Goal: Browse casually

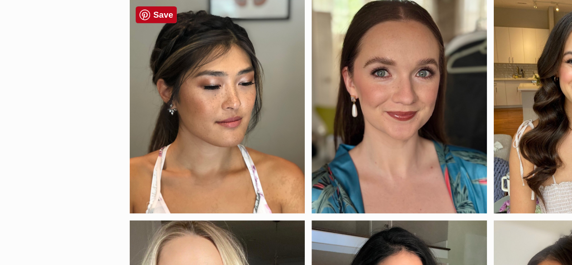
scroll to position [226, 0]
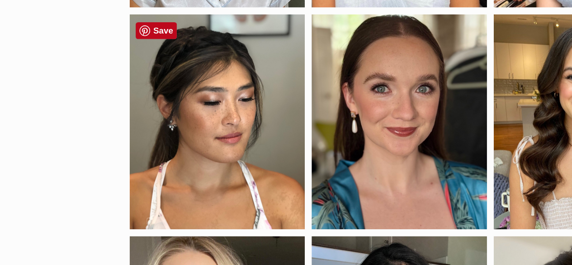
drag, startPoint x: 238, startPoint y: 143, endPoint x: 237, endPoint y: 121, distance: 21.3
click at [237, 121] on div at bounding box center [218, 108] width 131 height 161
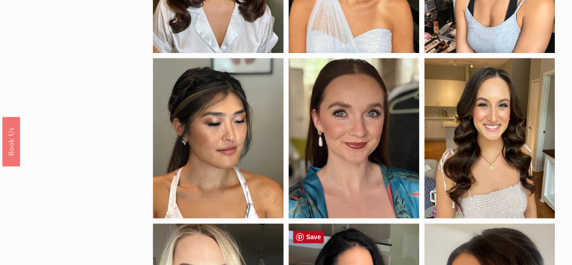
scroll to position [194, 0]
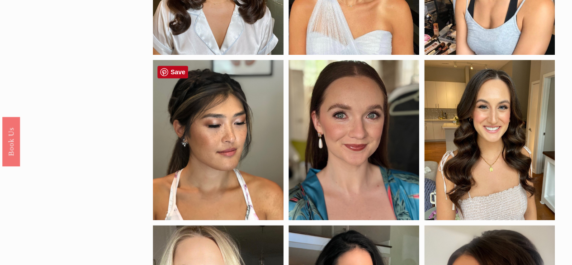
drag, startPoint x: 248, startPoint y: 143, endPoint x: 224, endPoint y: 154, distance: 25.9
click at [224, 154] on div at bounding box center [218, 140] width 131 height 161
drag, startPoint x: 224, startPoint y: 154, endPoint x: 177, endPoint y: 148, distance: 47.0
click at [177, 148] on div at bounding box center [218, 140] width 131 height 161
